Goal: Task Accomplishment & Management: Complete application form

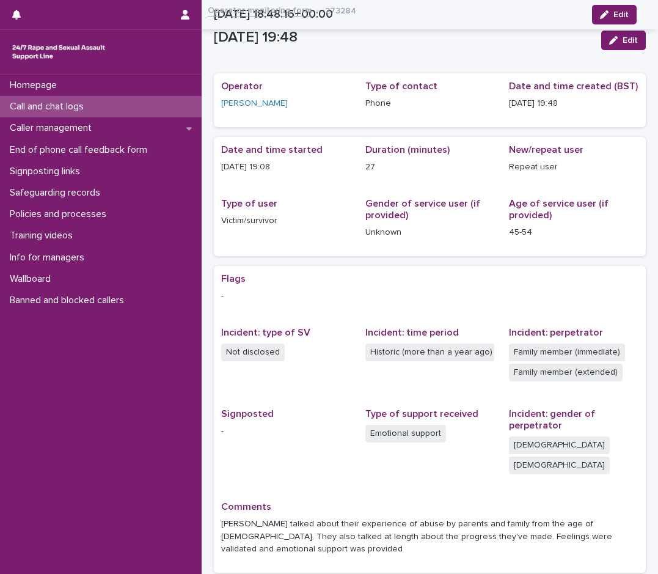
scroll to position [66, 0]
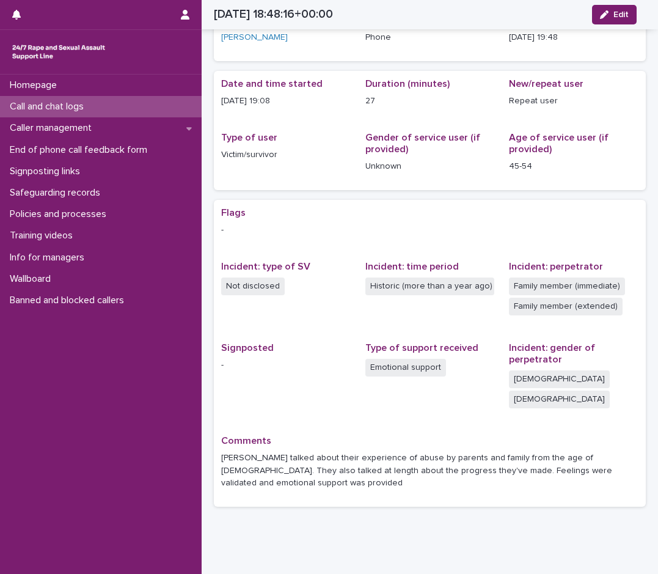
click at [98, 106] on div "Call and chat logs" at bounding box center [101, 106] width 202 height 21
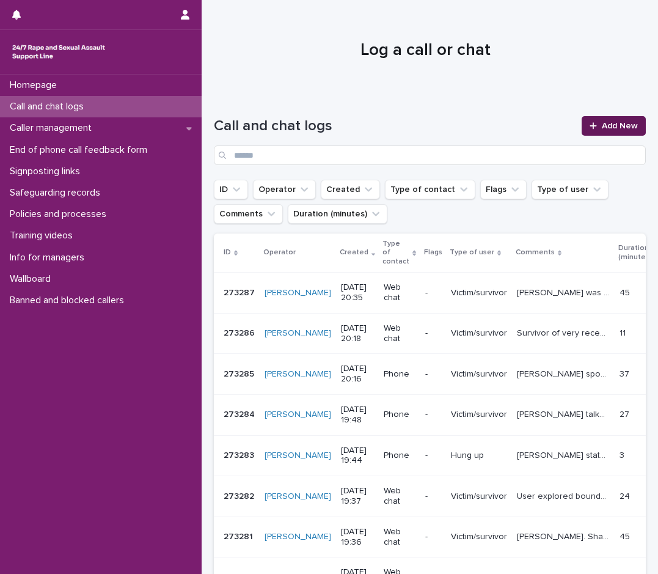
click at [616, 131] on link "Add New" at bounding box center [614, 126] width 64 height 20
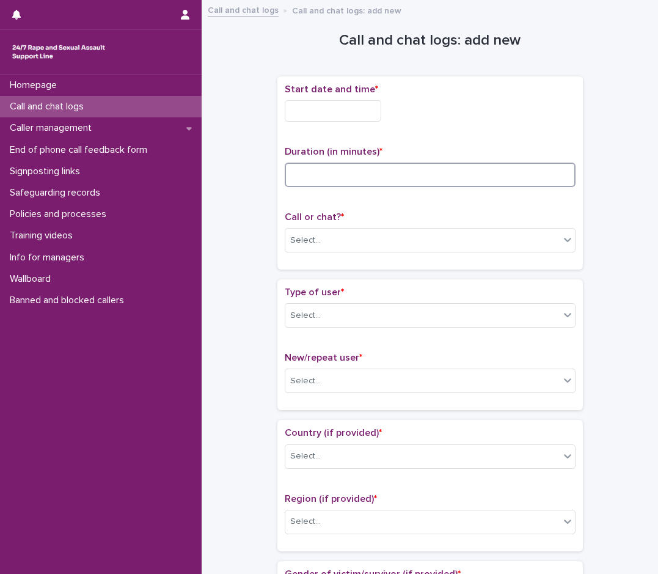
click at [384, 177] on input at bounding box center [430, 175] width 291 height 24
type input "*"
click at [361, 109] on input "text" at bounding box center [333, 110] width 97 height 21
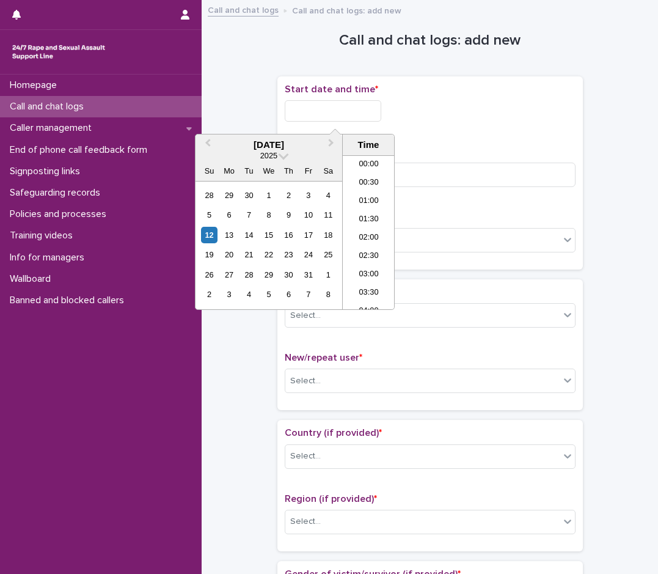
scroll to position [684, 0]
click at [361, 229] on li "20:30" at bounding box center [369, 232] width 52 height 18
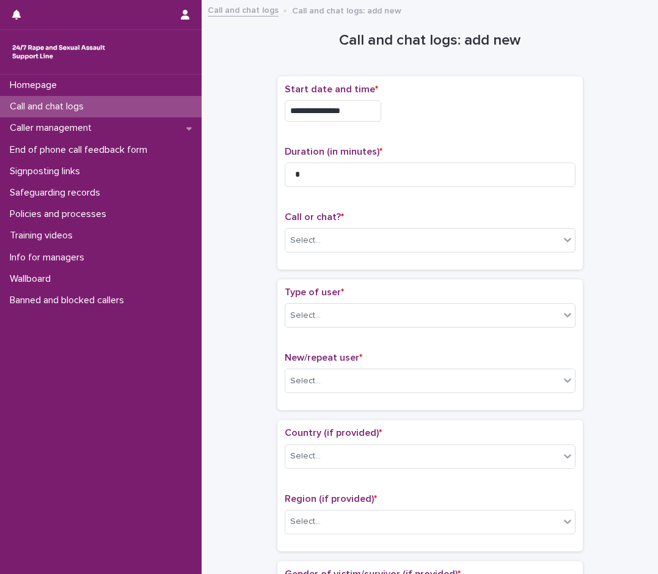
click at [381, 118] on input "**********" at bounding box center [333, 110] width 97 height 21
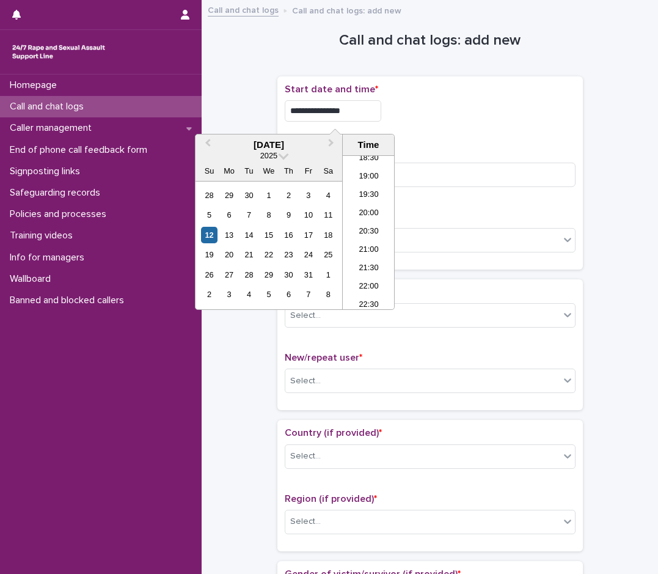
type input "**********"
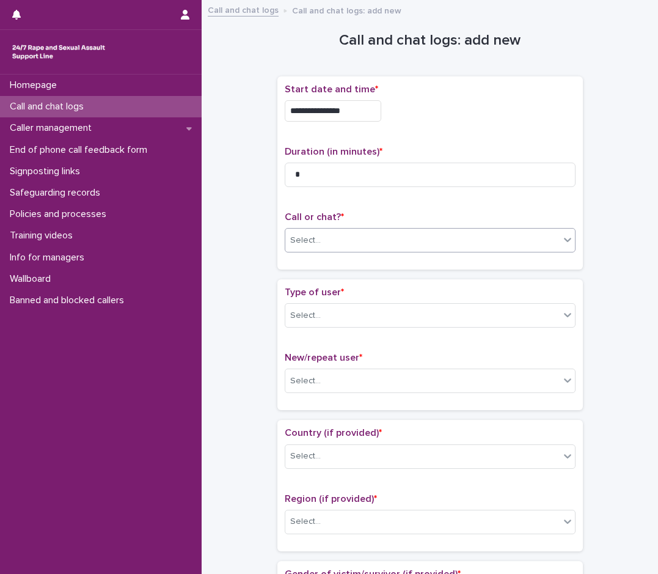
click at [336, 228] on div "Select..." at bounding box center [430, 240] width 291 height 24
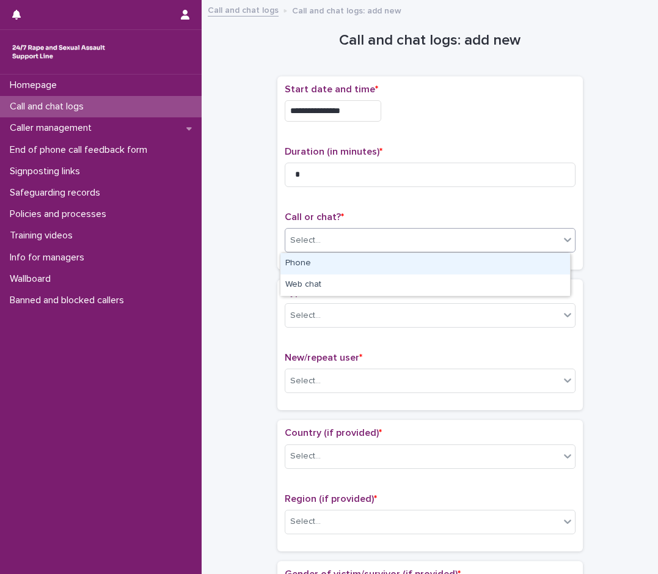
drag, startPoint x: 315, startPoint y: 263, endPoint x: 315, endPoint y: 289, distance: 26.3
click at [313, 264] on div "Phone" at bounding box center [425, 263] width 290 height 21
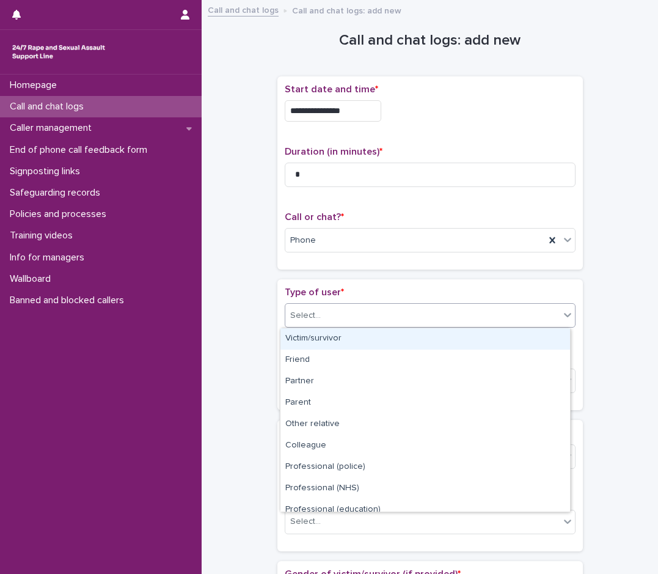
click at [311, 316] on div "Select..." at bounding box center [305, 315] width 31 height 13
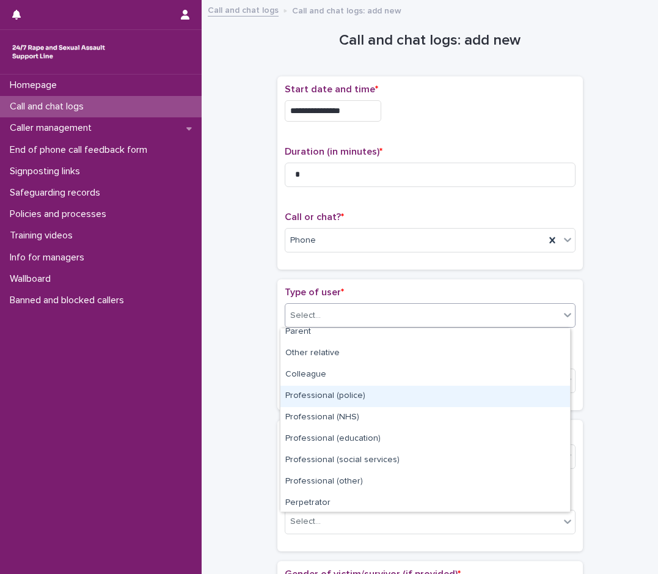
scroll to position [137, 0]
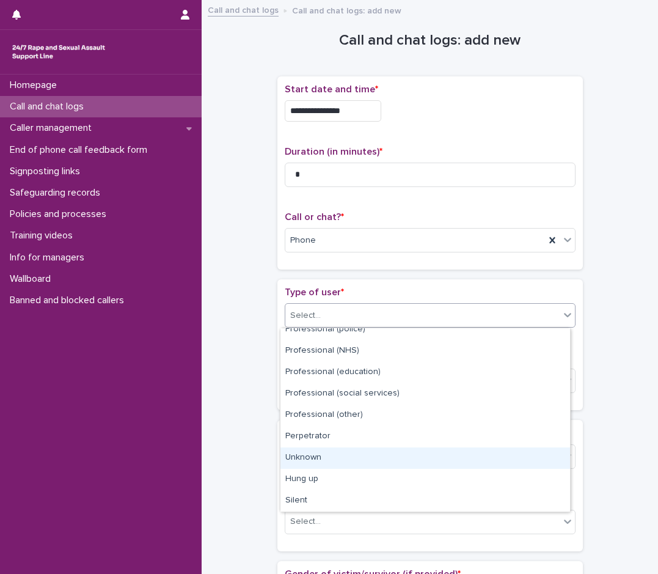
click at [319, 450] on div "Unknown" at bounding box center [425, 457] width 290 height 21
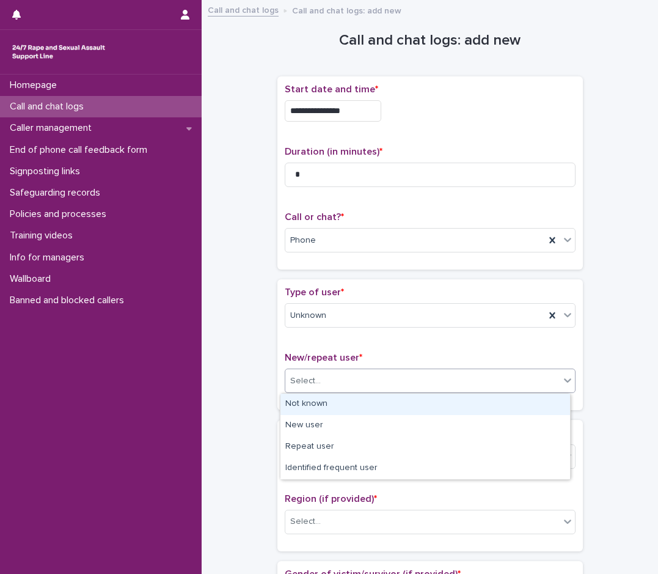
click at [356, 374] on div "Select..." at bounding box center [422, 381] width 274 height 20
click at [312, 404] on div "Not known" at bounding box center [425, 404] width 290 height 21
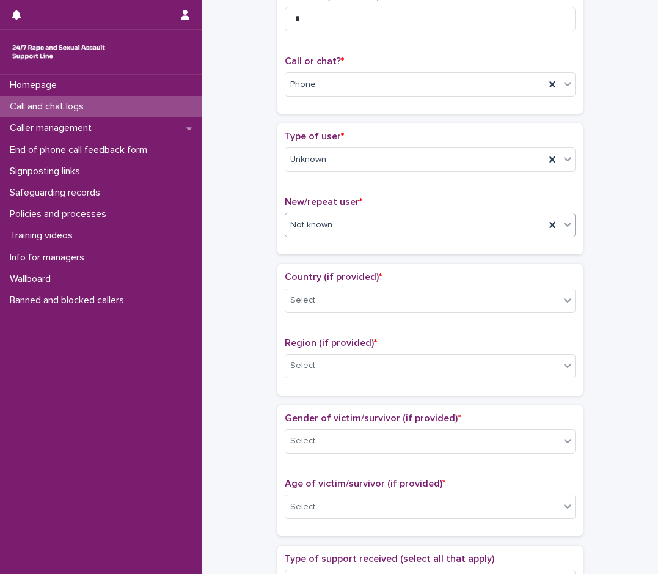
scroll to position [183, 0]
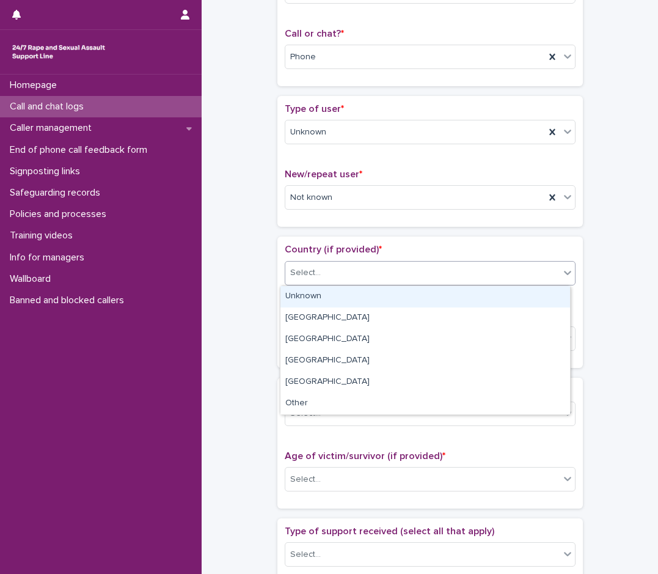
click at [306, 277] on div "Select..." at bounding box center [305, 272] width 31 height 13
click at [300, 293] on div "Unknown" at bounding box center [425, 296] width 290 height 21
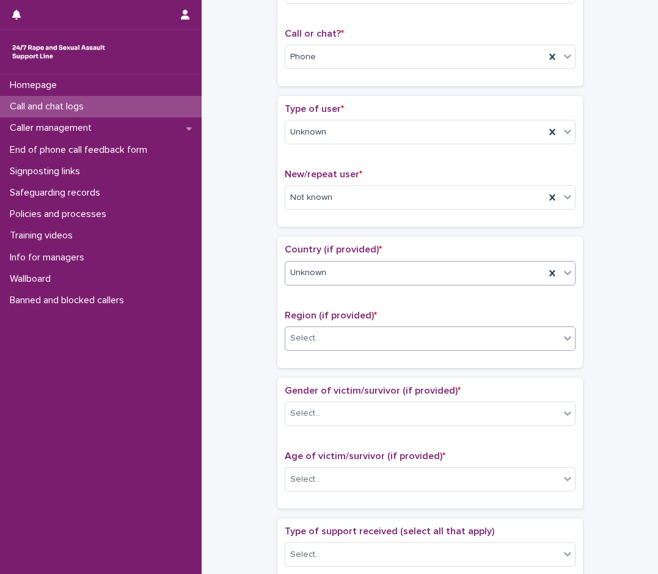
click at [325, 343] on div "Select..." at bounding box center [422, 338] width 274 height 20
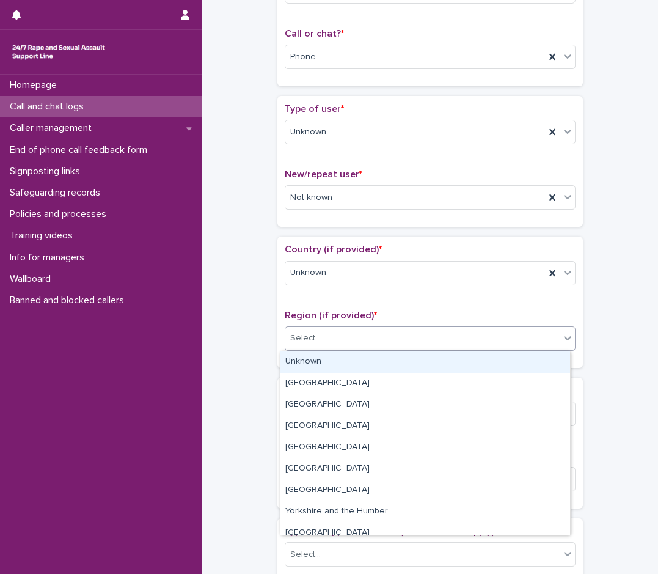
click at [317, 361] on div "Unknown" at bounding box center [425, 361] width 290 height 21
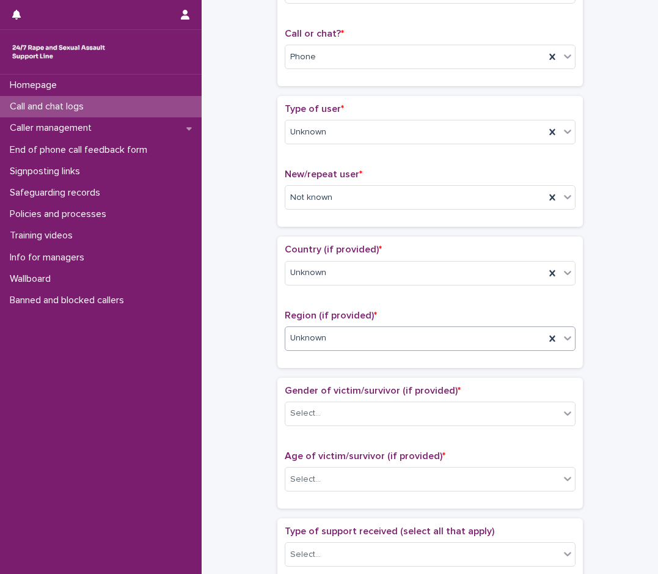
scroll to position [244, 0]
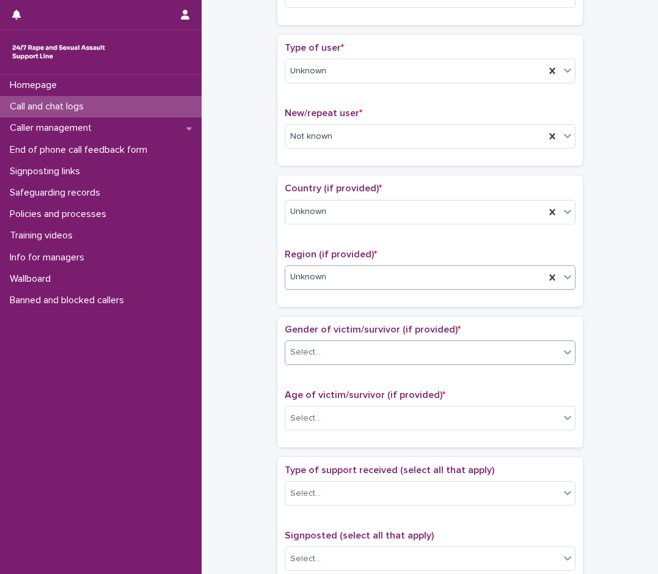
click at [320, 345] on div "Select..." at bounding box center [422, 352] width 274 height 20
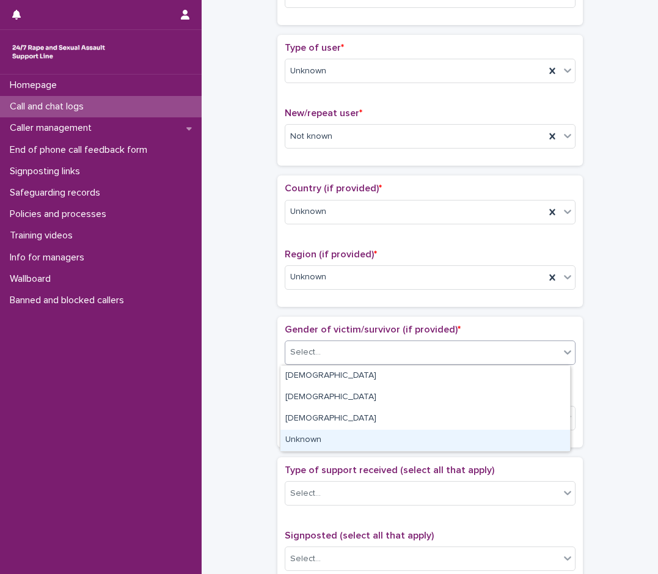
click at [319, 441] on div "Unknown" at bounding box center [425, 440] width 290 height 21
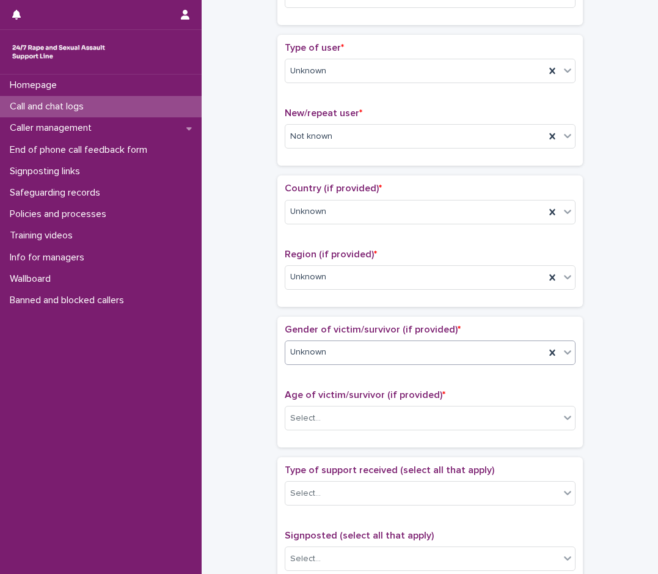
scroll to position [367, 0]
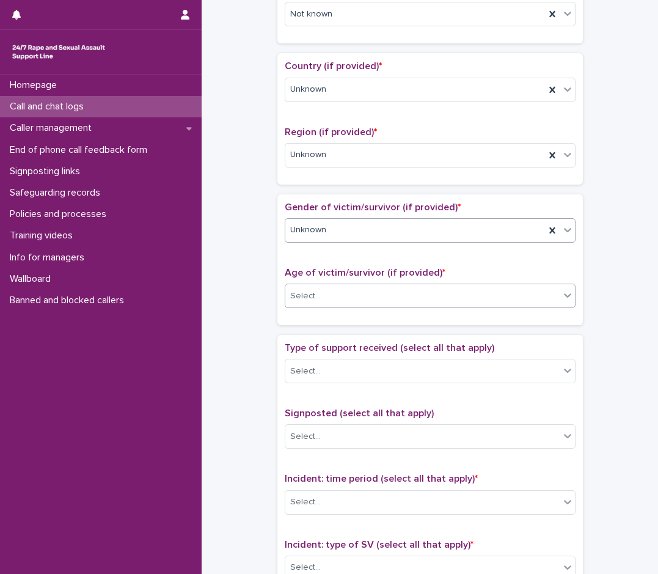
click at [346, 294] on div "Select..." at bounding box center [422, 296] width 274 height 20
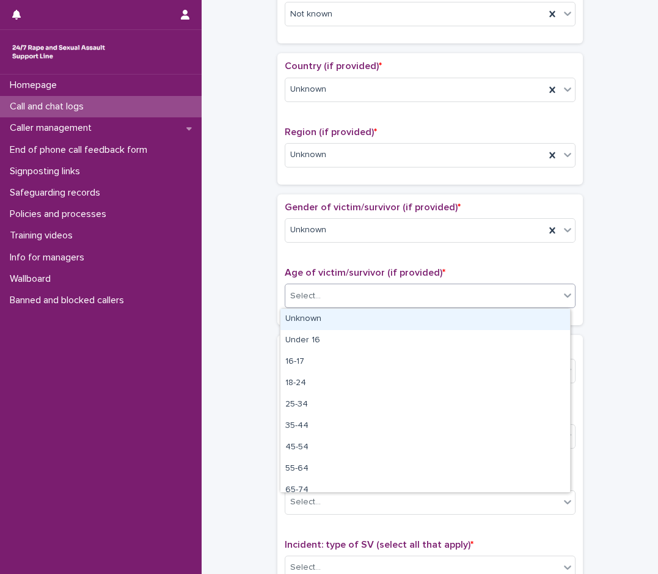
click at [291, 320] on div "Unknown" at bounding box center [425, 319] width 290 height 21
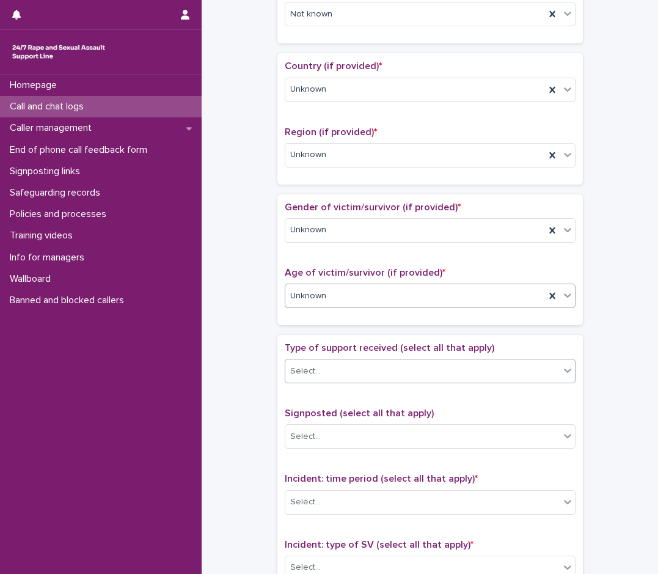
click at [337, 377] on div "Select..." at bounding box center [422, 371] width 274 height 20
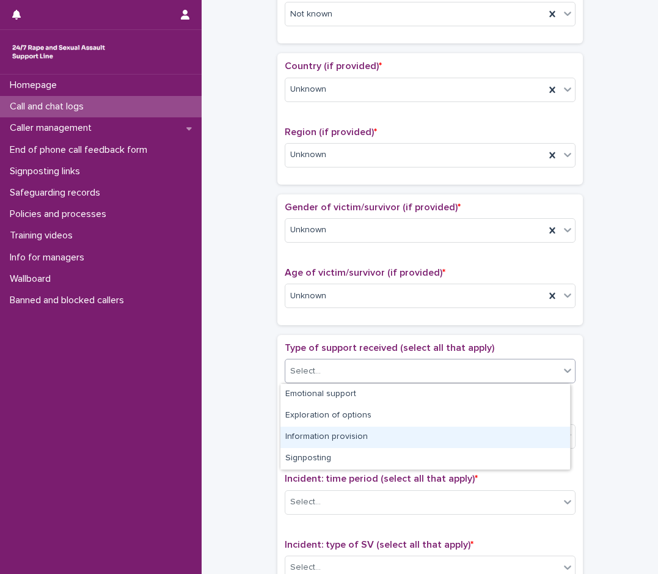
drag, startPoint x: 230, startPoint y: 419, endPoint x: 287, endPoint y: 424, distance: 56.4
click at [230, 420] on div "**********" at bounding box center [430, 266] width 432 height 1250
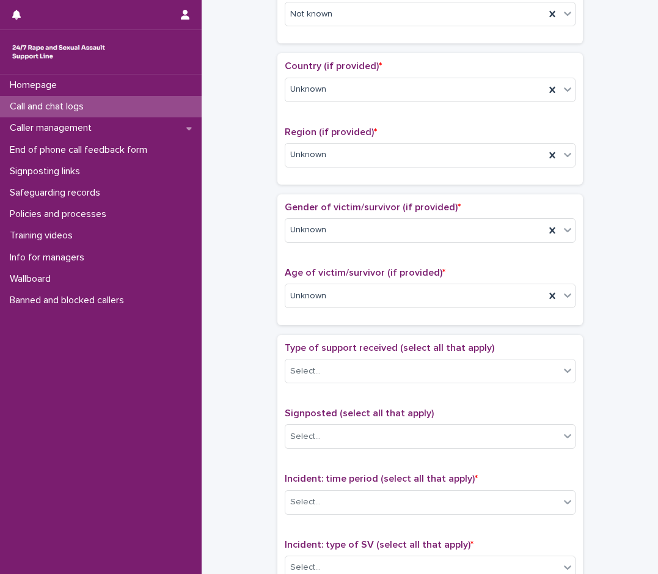
scroll to position [550, 0]
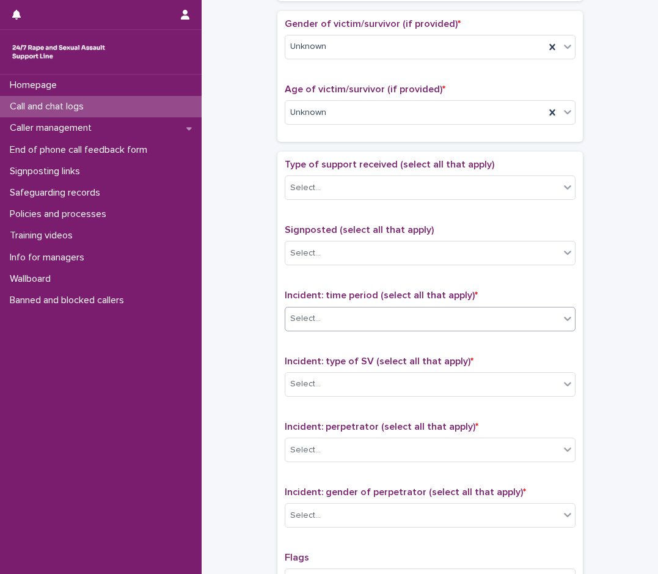
click at [309, 324] on div "Select..." at bounding box center [305, 318] width 31 height 13
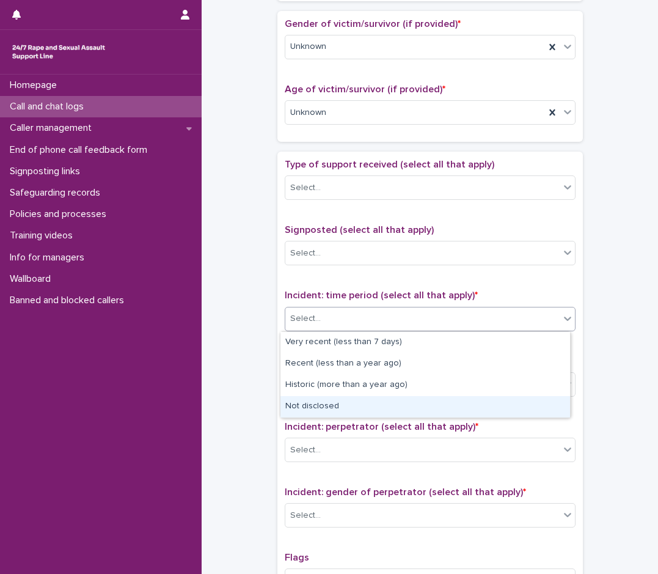
click at [302, 401] on div "Not disclosed" at bounding box center [425, 406] width 290 height 21
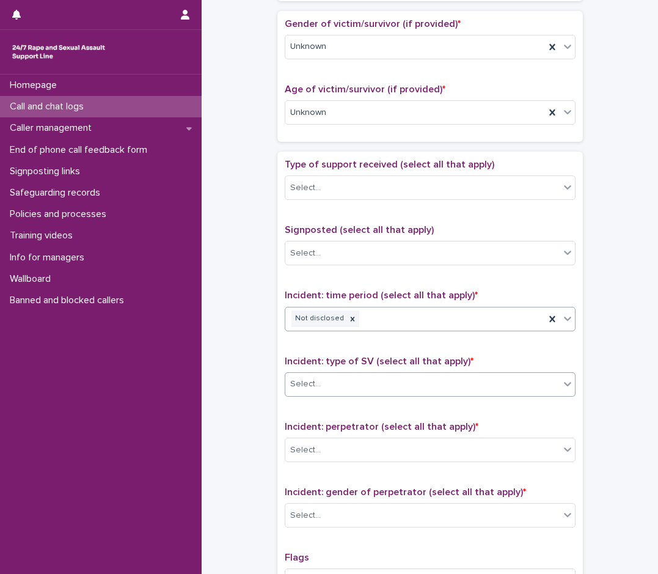
click at [323, 372] on div "Select..." at bounding box center [430, 384] width 291 height 24
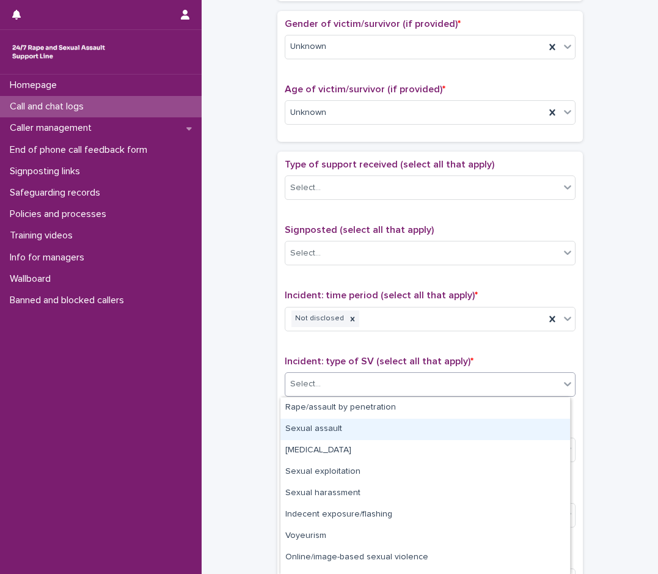
scroll to position [37, 0]
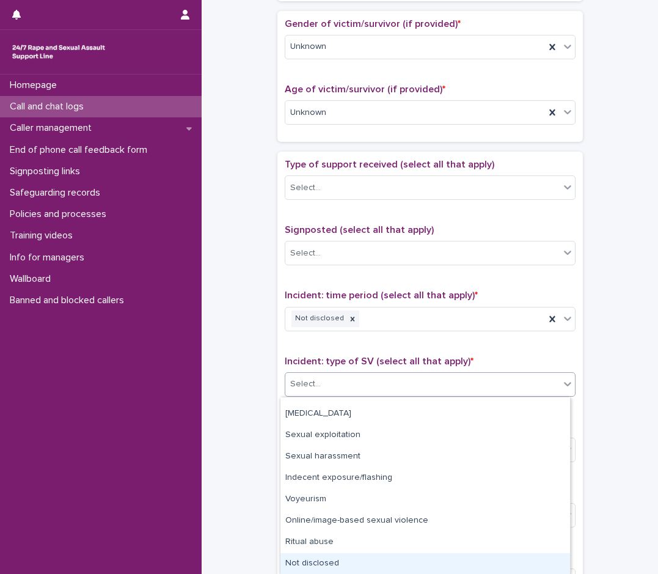
click at [324, 555] on div "Not disclosed" at bounding box center [425, 563] width 290 height 21
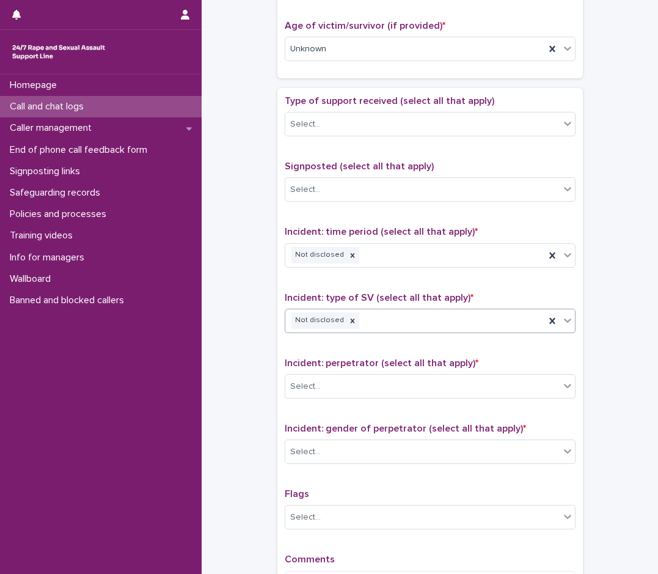
scroll to position [733, 0]
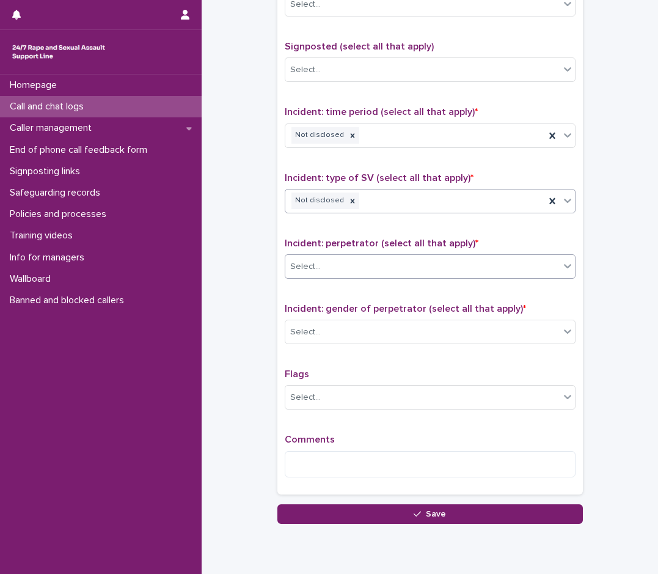
click at [332, 260] on div "Select..." at bounding box center [422, 267] width 274 height 20
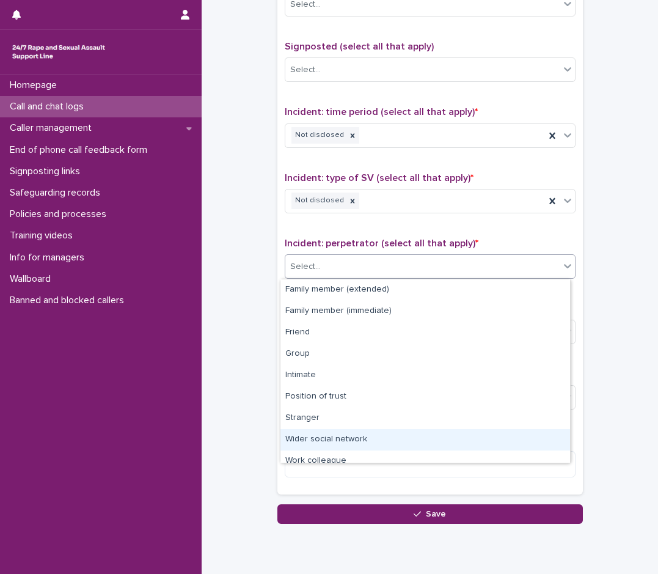
scroll to position [52, 0]
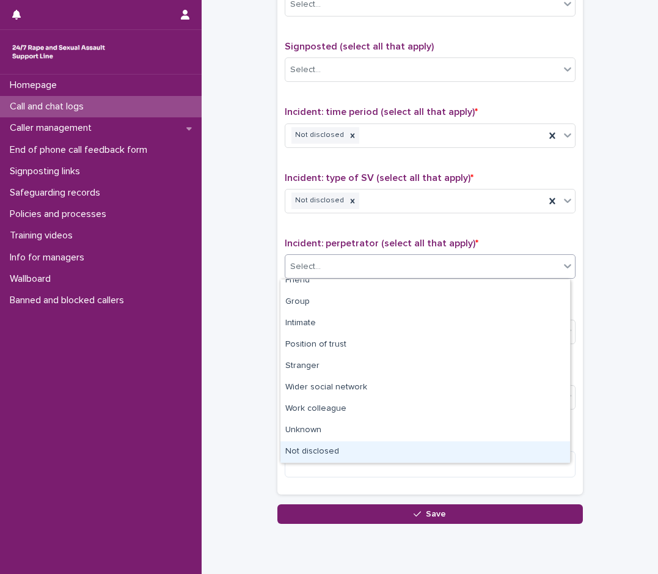
click at [317, 449] on div "Not disclosed" at bounding box center [425, 451] width 290 height 21
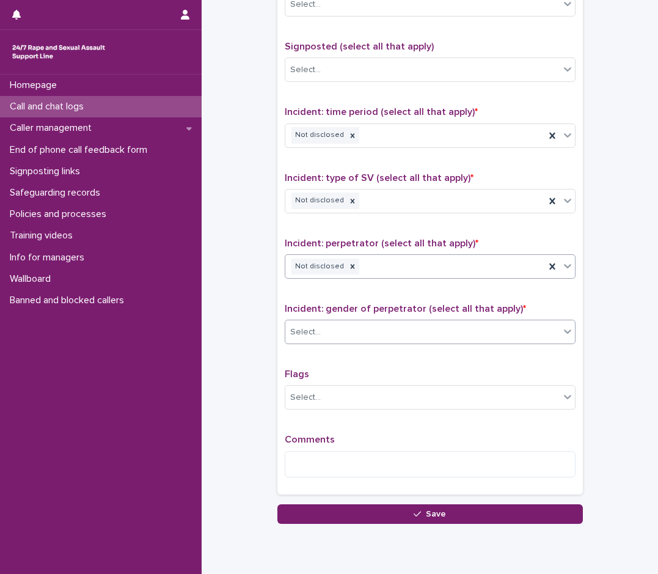
click at [346, 329] on div "Select..." at bounding box center [422, 332] width 274 height 20
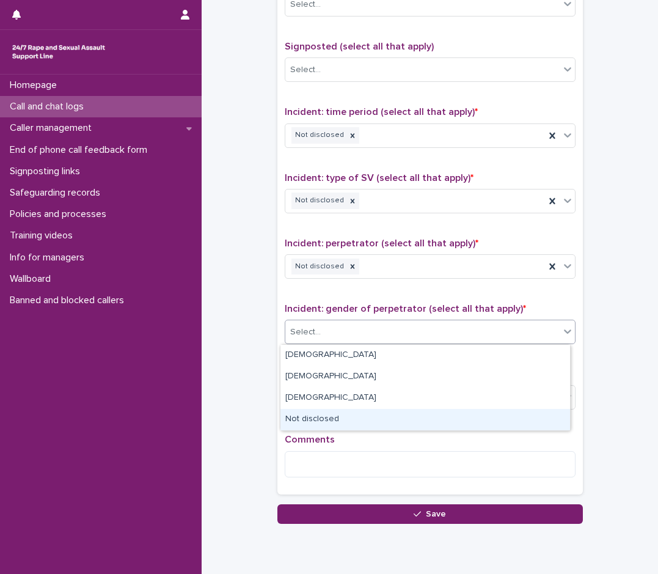
click at [316, 419] on div "Not disclosed" at bounding box center [425, 419] width 290 height 21
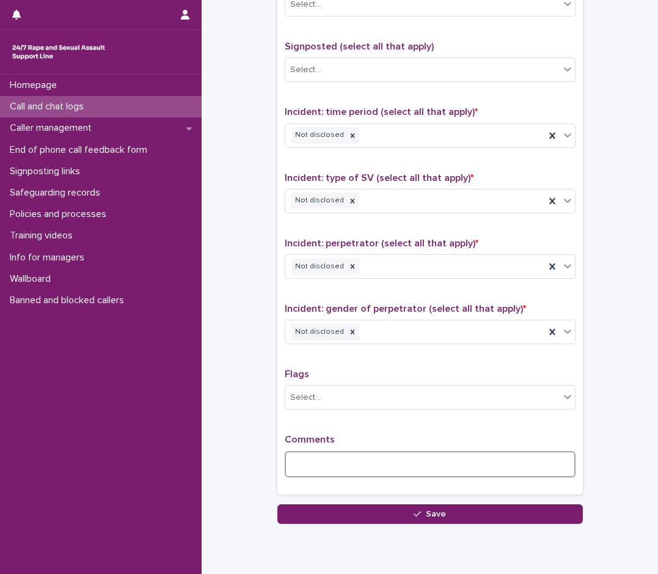
click at [317, 462] on textarea at bounding box center [430, 464] width 291 height 26
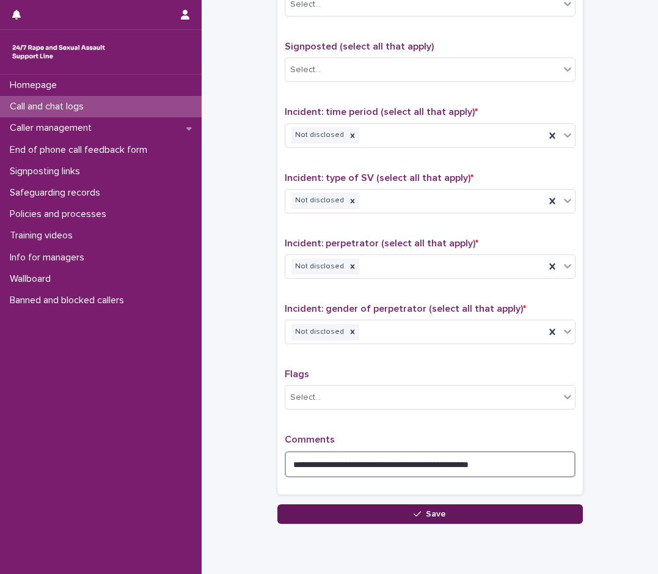
type textarea "**********"
click at [416, 513] on icon "button" at bounding box center [417, 514] width 7 height 9
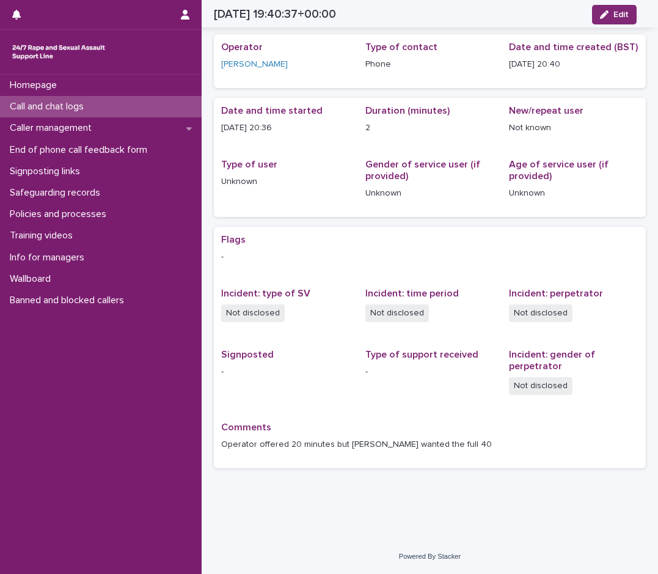
scroll to position [39, 0]
click at [111, 109] on div "Call and chat logs" at bounding box center [101, 106] width 202 height 21
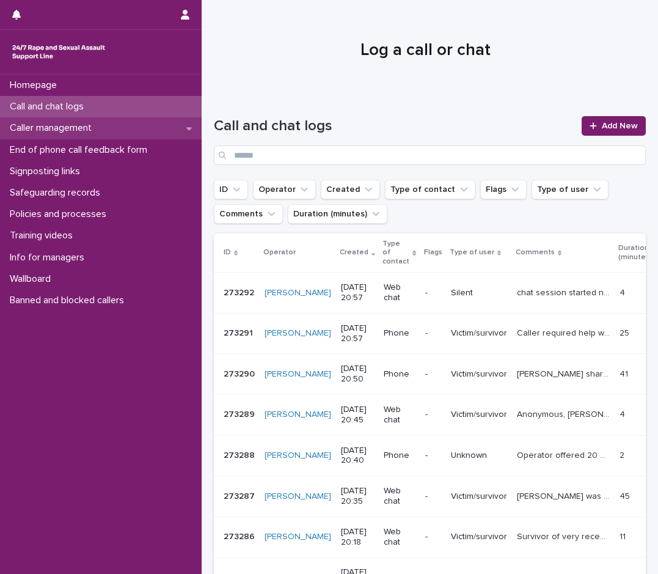
click at [97, 128] on p "Caller management" at bounding box center [53, 128] width 97 height 12
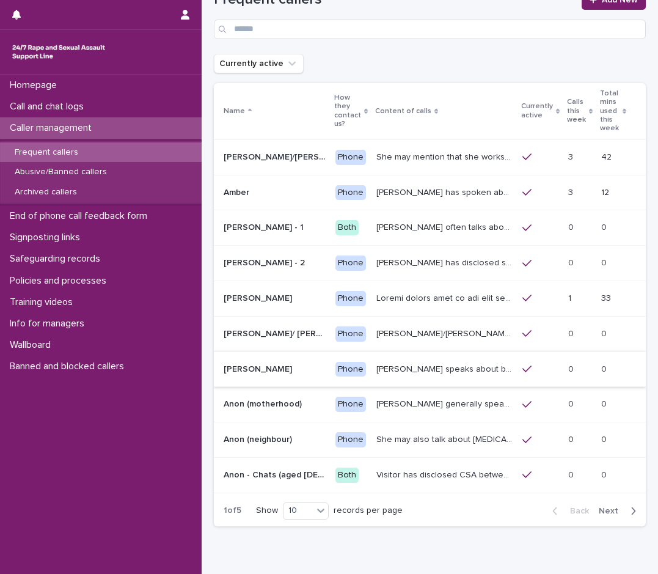
scroll to position [82, 0]
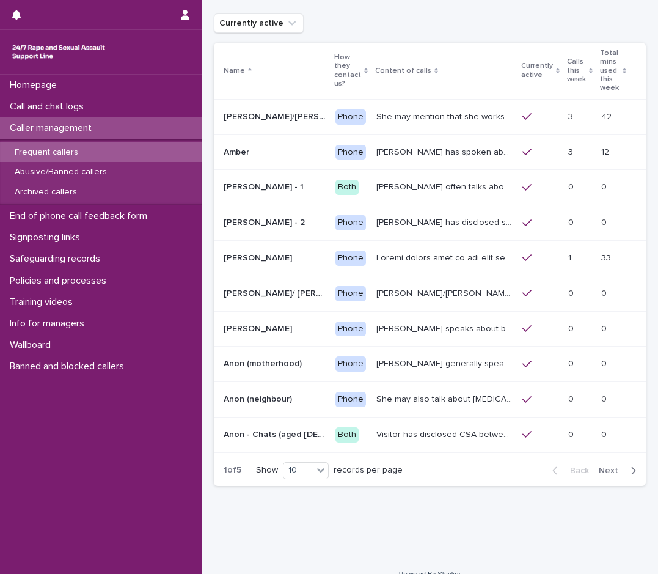
click at [631, 465] on icon "button" at bounding box center [633, 470] width 5 height 11
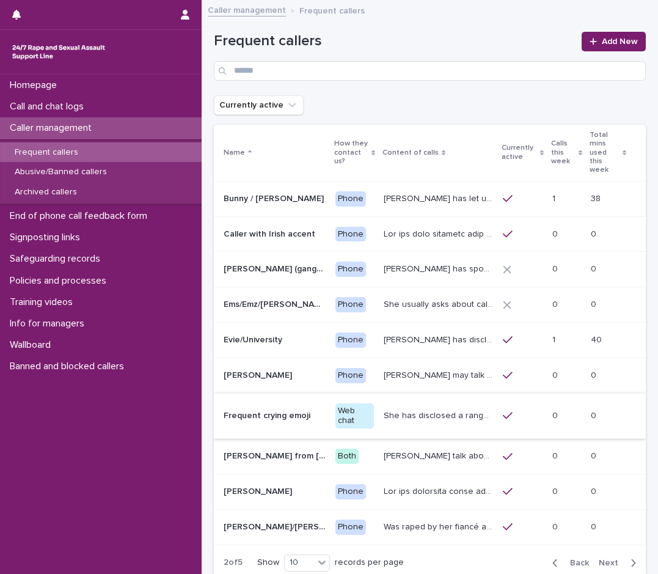
scroll to position [109, 0]
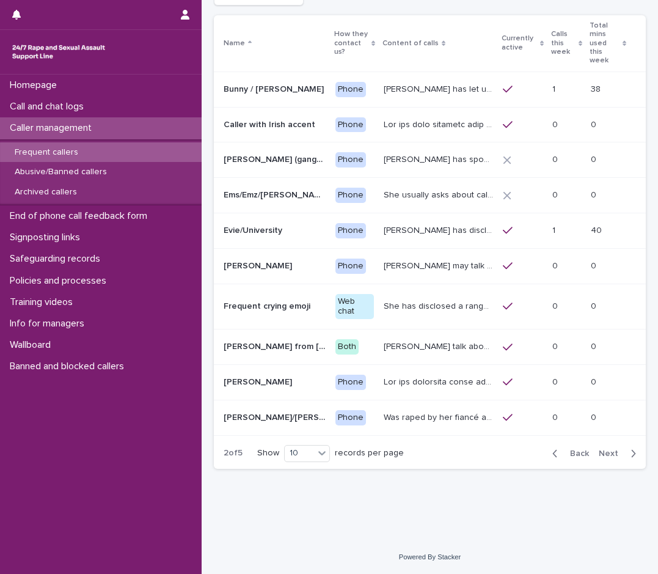
click at [552, 455] on icon "button" at bounding box center [554, 453] width 5 height 11
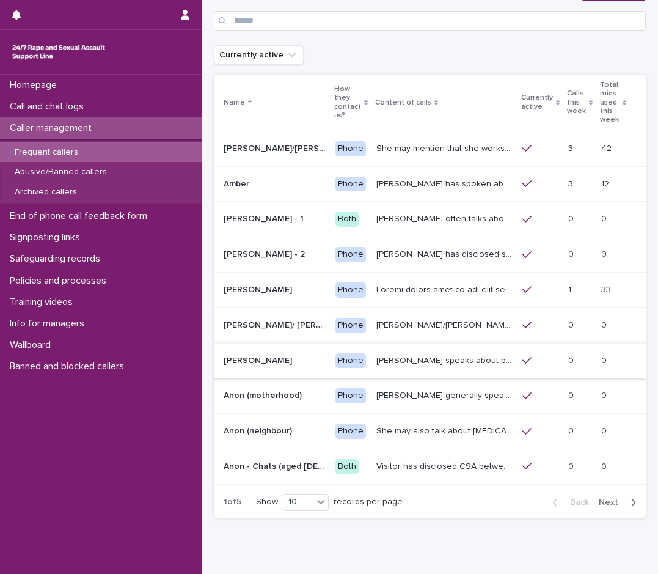
scroll to position [21, 0]
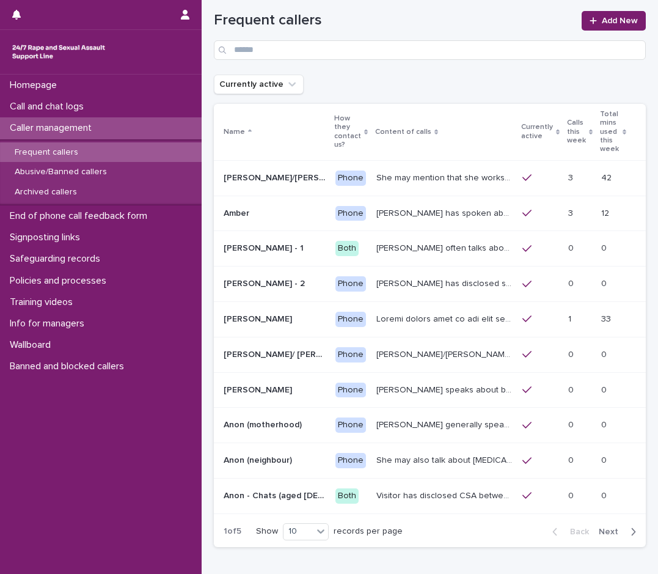
click at [403, 206] on p "[PERSON_NAME] has spoken about multiple experiences of [MEDICAL_DATA]. [PERSON_…" at bounding box center [445, 212] width 138 height 13
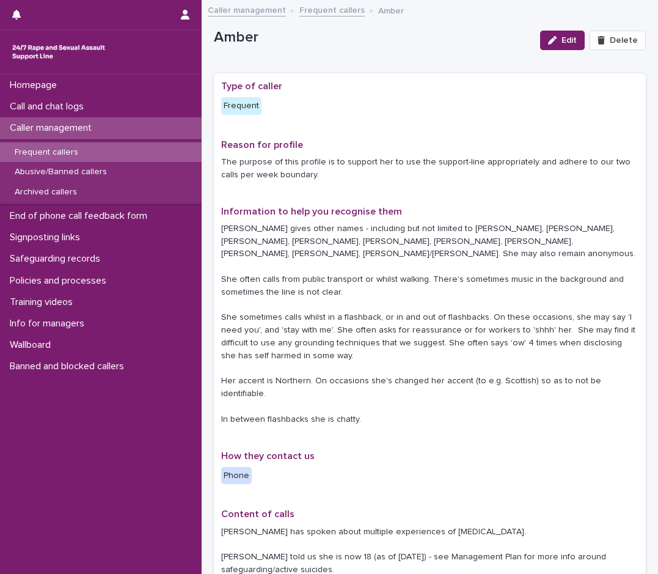
click at [63, 130] on p "Caller management" at bounding box center [53, 128] width 97 height 12
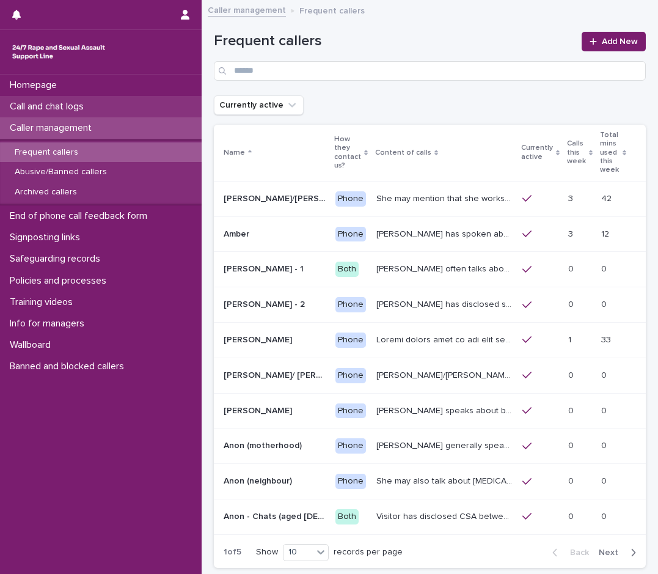
click at [90, 109] on p "Call and chat logs" at bounding box center [49, 107] width 89 height 12
